Goal: Task Accomplishment & Management: Manage account settings

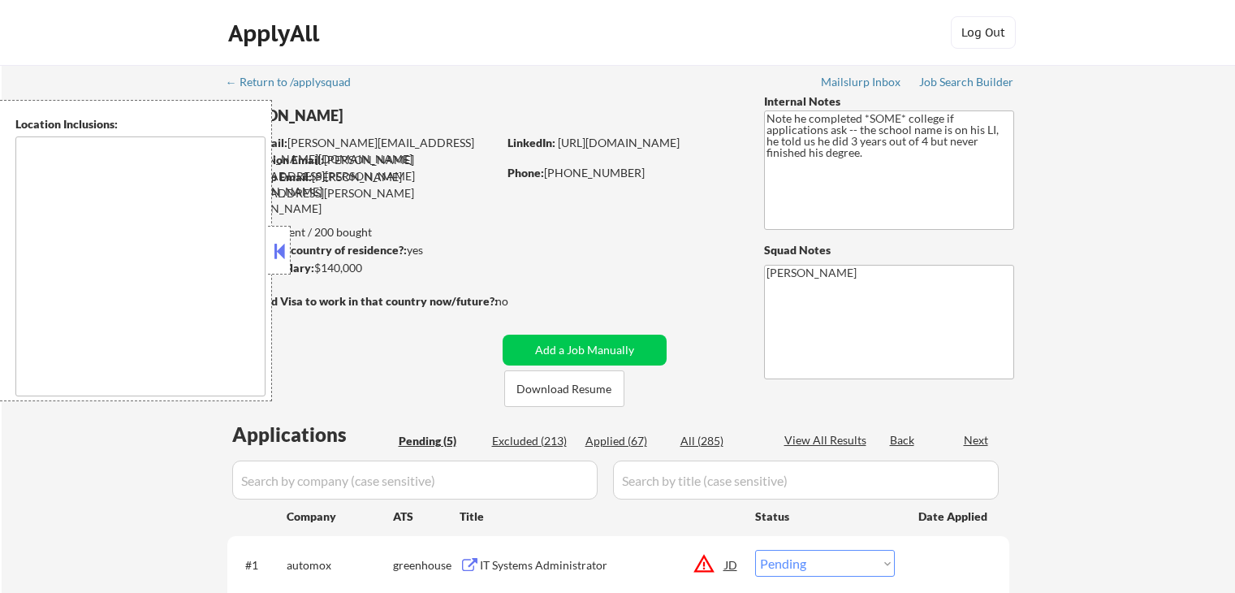
select select ""pending""
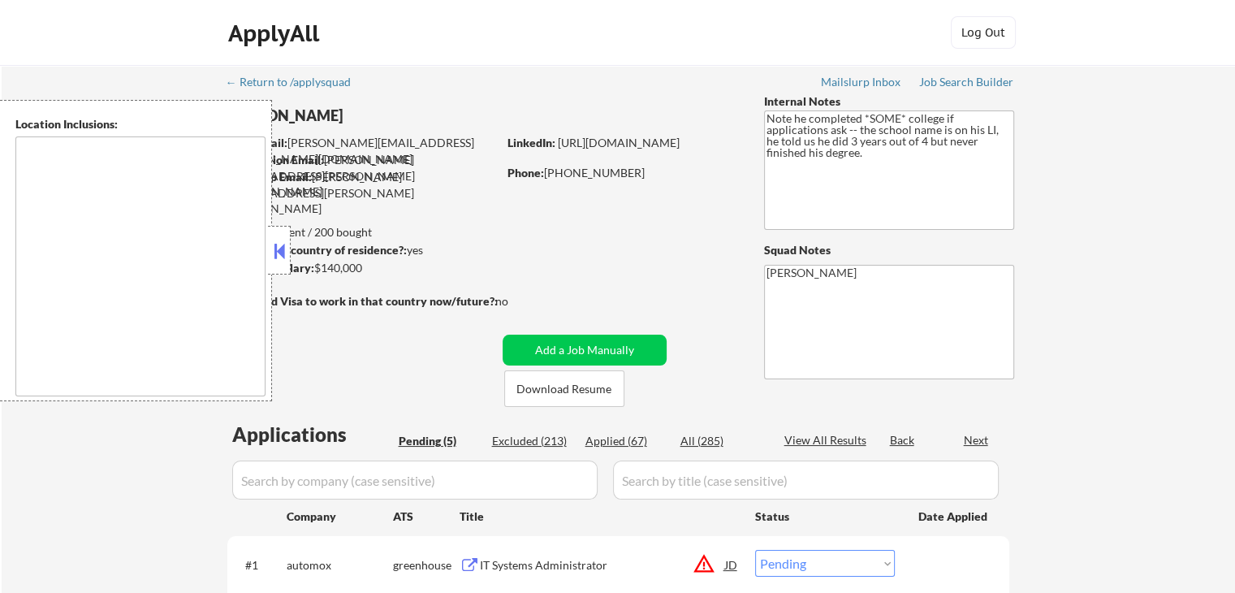
type textarea "remote"
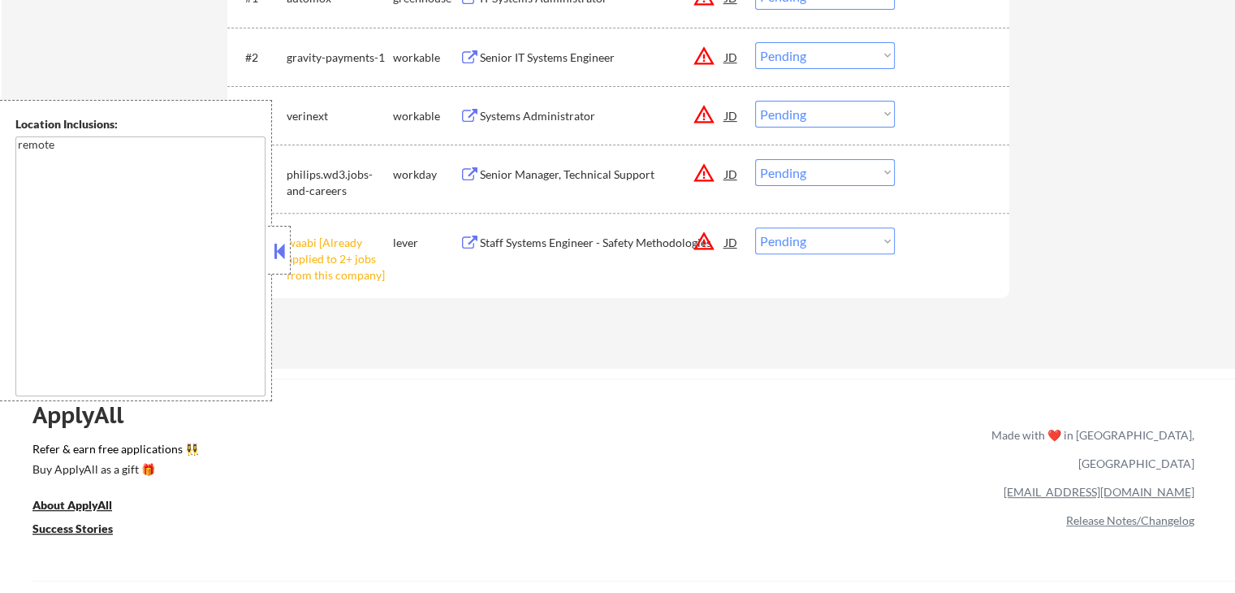
scroll to position [569, 0]
click at [819, 233] on select "Choose an option... Pending Applied Excluded (Questions) Excluded (Expired) Exc…" at bounding box center [825, 239] width 140 height 27
select select ""excluded__other_""
click at [755, 226] on select "Choose an option... Pending Applied Excluded (Questions) Excluded (Expired) Exc…" at bounding box center [825, 239] width 140 height 27
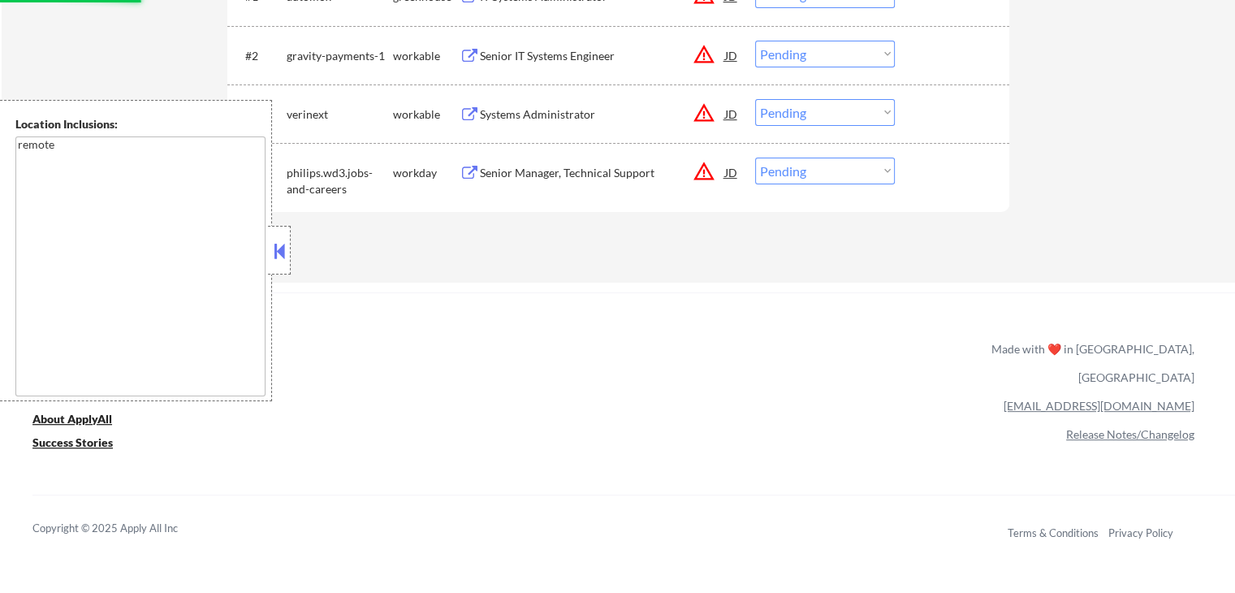
click at [508, 116] on div "Systems Administrator" at bounding box center [602, 114] width 245 height 16
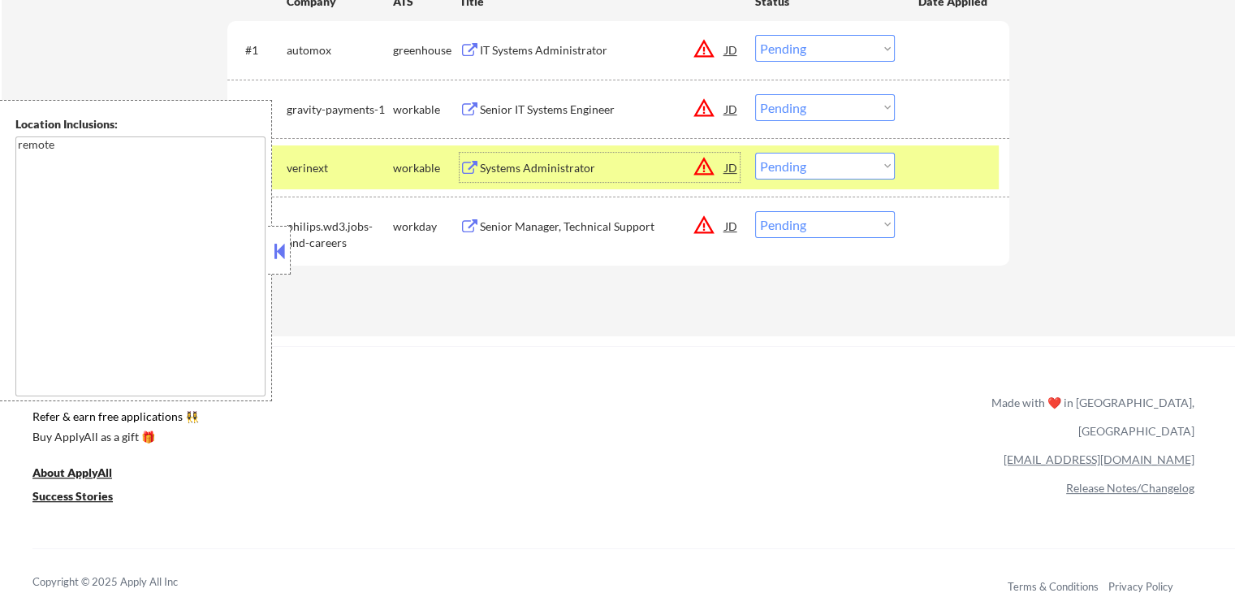
scroll to position [487, 0]
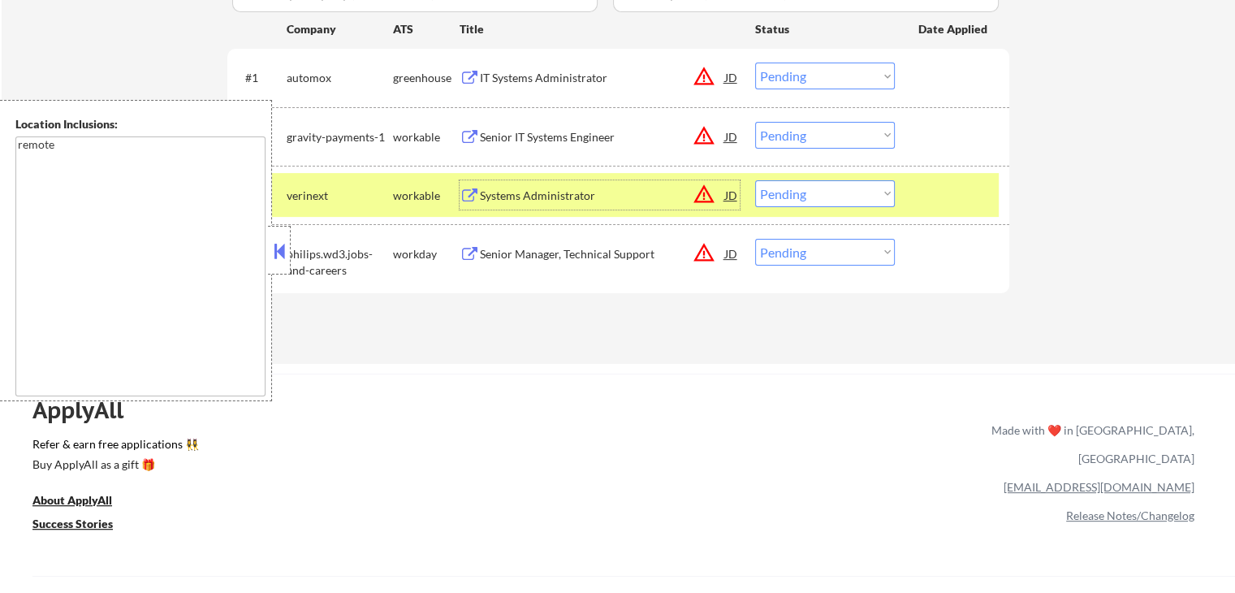
click at [507, 79] on div "IT Systems Administrator" at bounding box center [602, 78] width 245 height 16
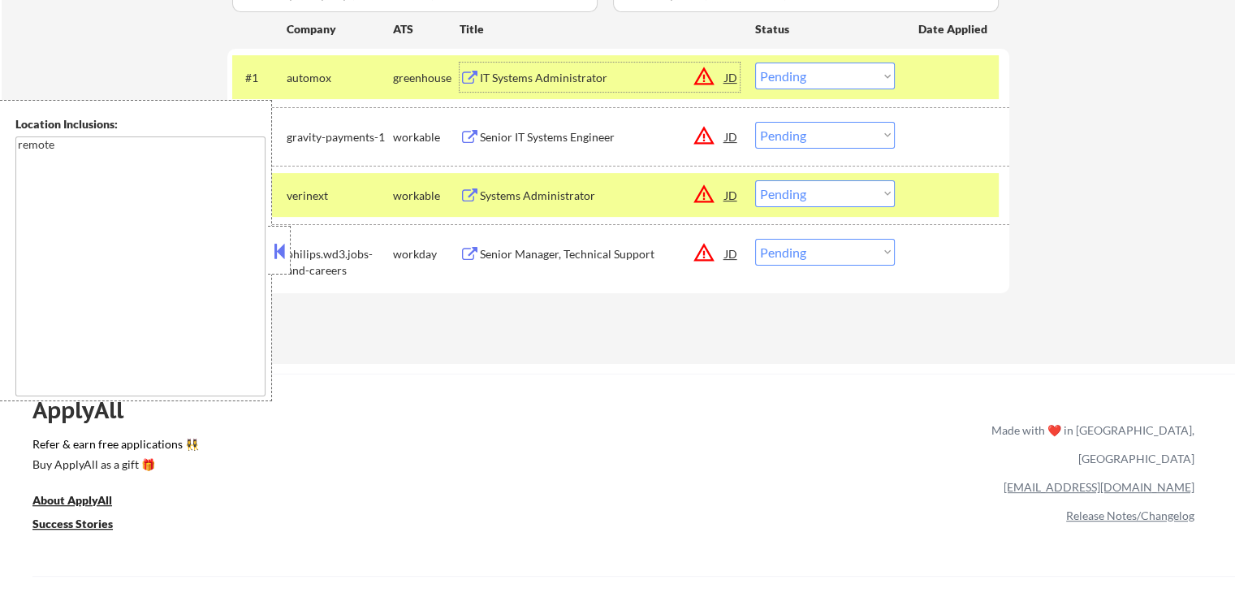
click at [816, 77] on select "Choose an option... Pending Applied Excluded (Questions) Excluded (Expired) Exc…" at bounding box center [825, 76] width 140 height 27
click at [755, 63] on select "Choose an option... Pending Applied Excluded (Questions) Excluded (Expired) Exc…" at bounding box center [825, 76] width 140 height 27
select select ""pending""
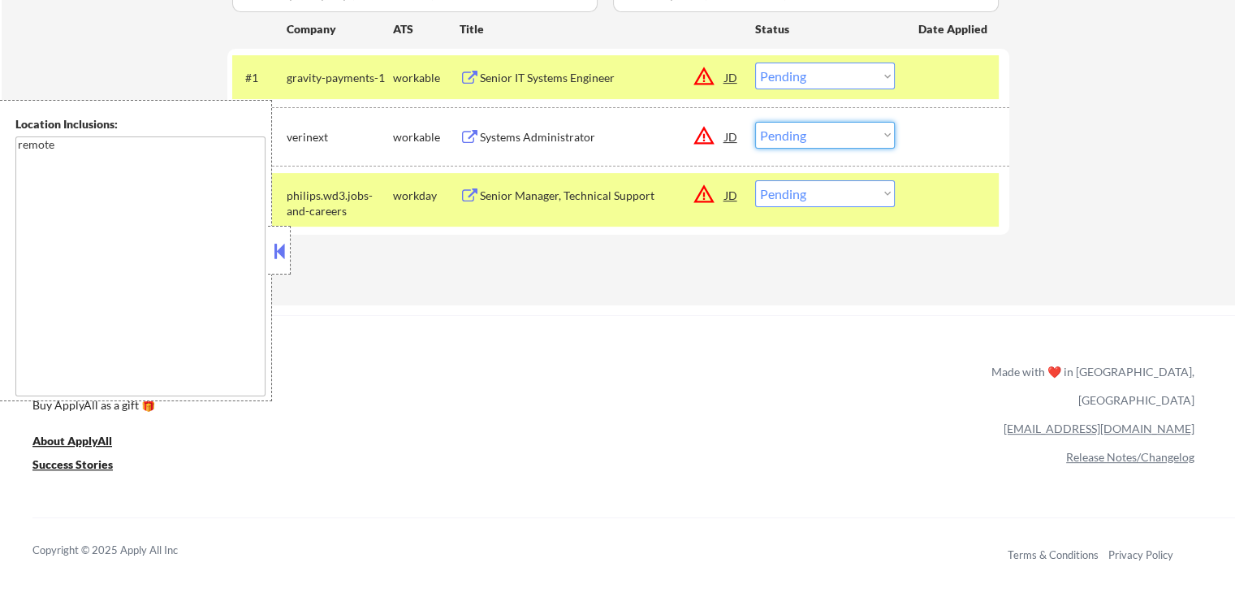
click at [818, 146] on select "Choose an option... Pending Applied Excluded (Questions) Excluded (Expired) Exc…" at bounding box center [825, 135] width 140 height 27
click at [755, 122] on select "Choose an option... Pending Applied Excluded (Questions) Excluded (Expired) Exc…" at bounding box center [825, 135] width 140 height 27
select select ""pending""
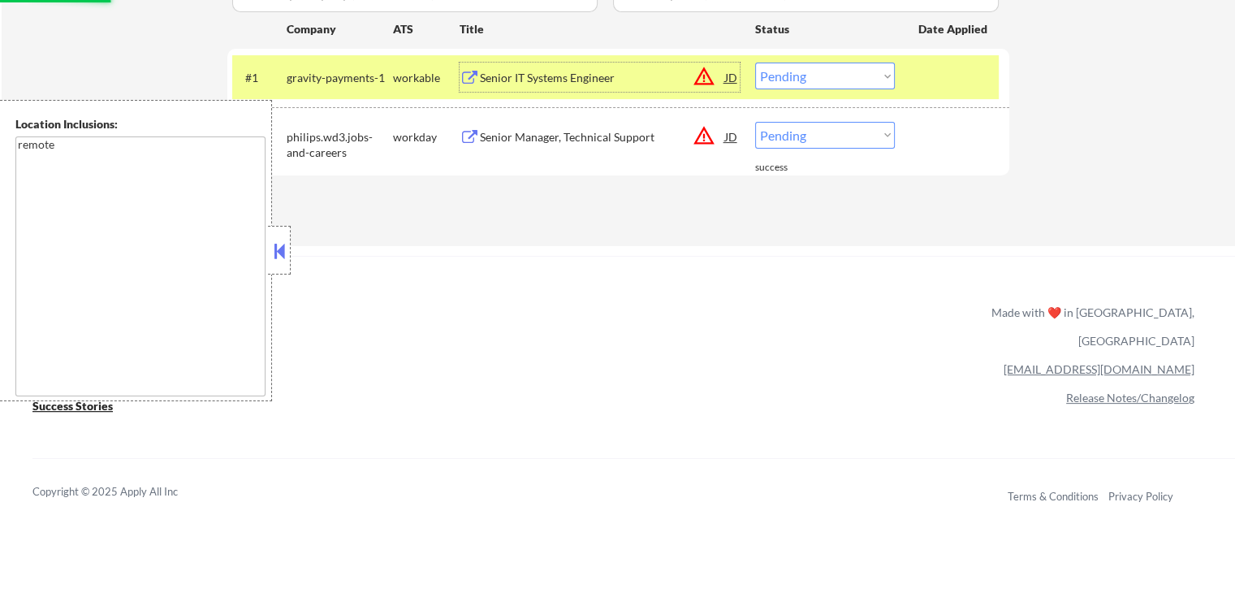
click at [585, 75] on div "Senior IT Systems Engineer" at bounding box center [602, 78] width 245 height 16
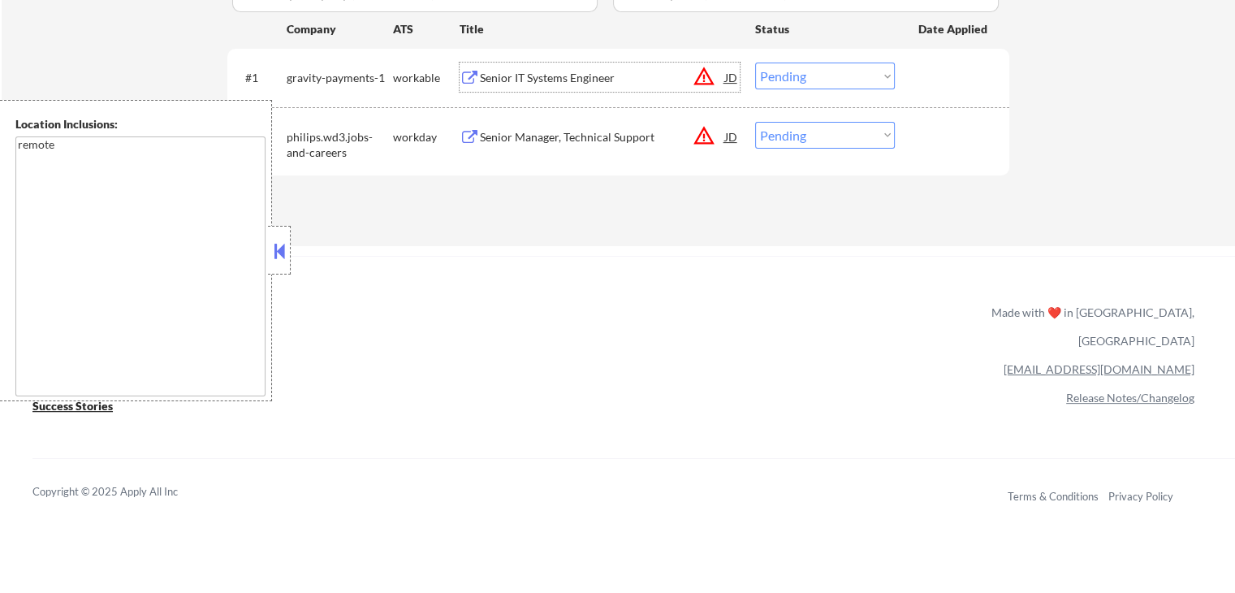
click at [798, 136] on select "Choose an option... Pending Applied Excluded (Questions) Excluded (Expired) Exc…" at bounding box center [825, 135] width 140 height 27
click at [835, 81] on select "Choose an option... Pending Applied Excluded (Questions) Excluded (Expired) Exc…" at bounding box center [825, 76] width 140 height 27
click at [755, 63] on select "Choose an option... Pending Applied Excluded (Questions) Excluded (Expired) Exc…" at bounding box center [825, 76] width 140 height 27
click at [826, 128] on select "Choose an option... Pending Applied Excluded (Questions) Excluded (Expired) Exc…" at bounding box center [825, 135] width 140 height 27
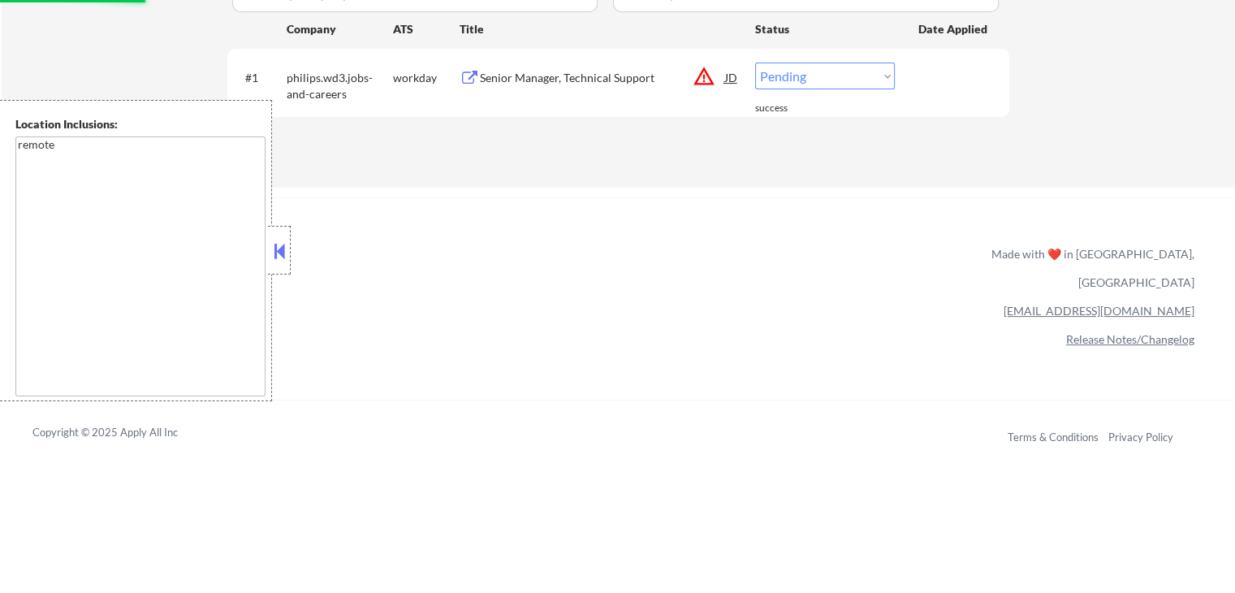
click at [818, 79] on select "Choose an option... Pending Applied Excluded (Questions) Excluded (Expired) Exc…" at bounding box center [825, 76] width 140 height 27
select select ""excluded__location_""
click at [755, 63] on select "Choose an option... Pending Applied Excluded (Questions) Excluded (Expired) Exc…" at bounding box center [825, 76] width 140 height 27
click at [802, 244] on div "ApplyAll Refer & earn free applications 👯‍♀️ Buy ApplyAll as a gift 🎁 About App…" at bounding box center [617, 337] width 1235 height 257
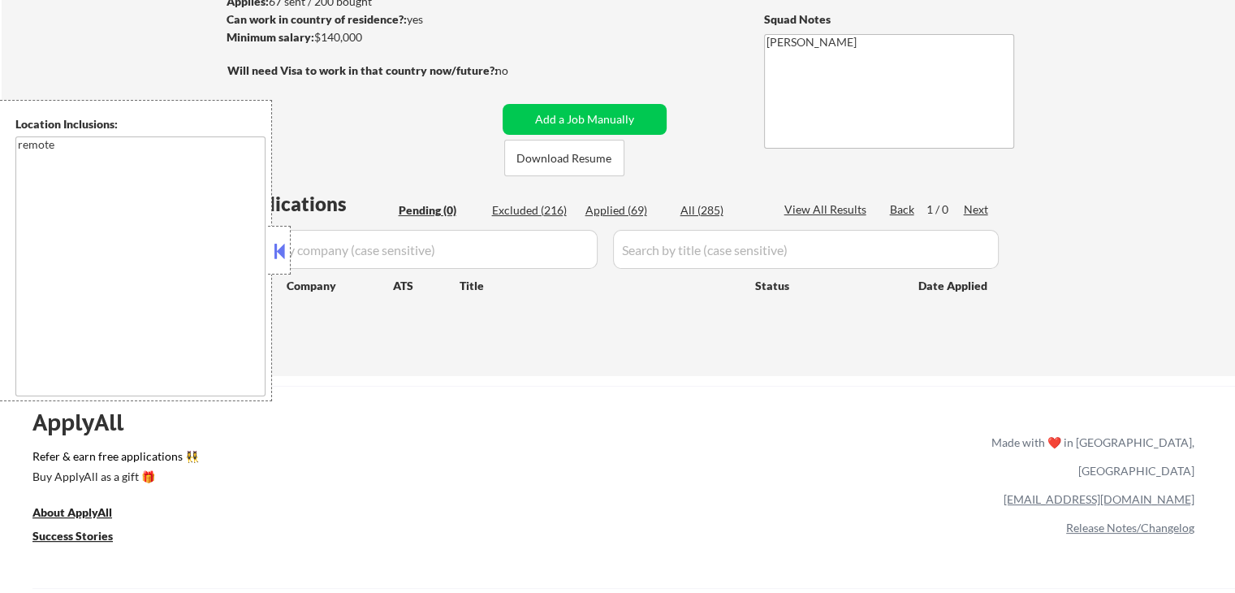
scroll to position [81, 0]
